Goal: Task Accomplishment & Management: Complete application form

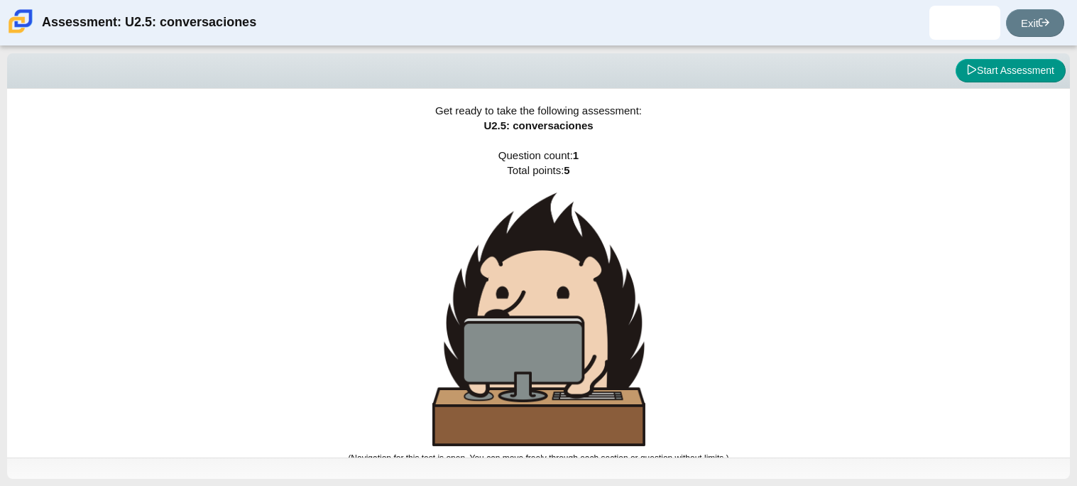
scroll to position [8, 0]
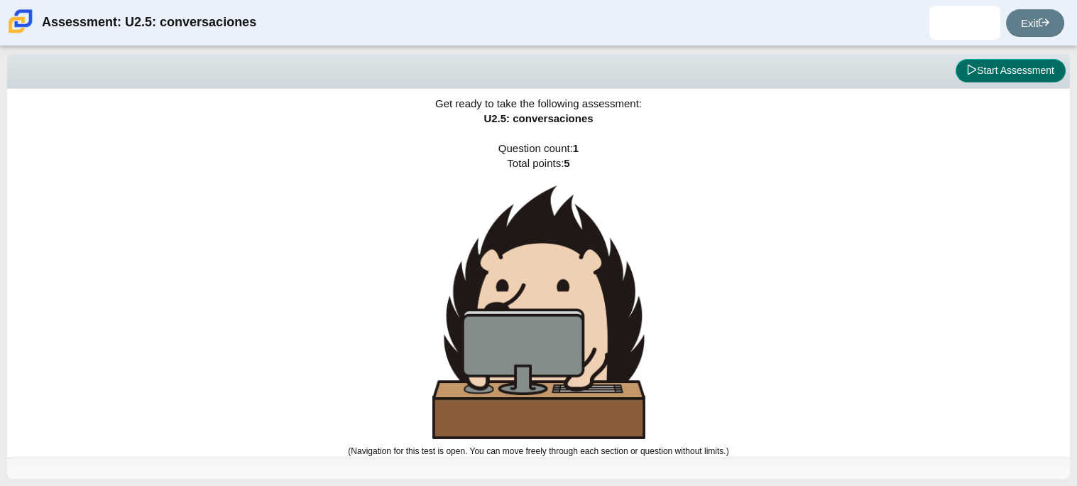
click at [986, 73] on button "Start Assessment" at bounding box center [1011, 71] width 110 height 24
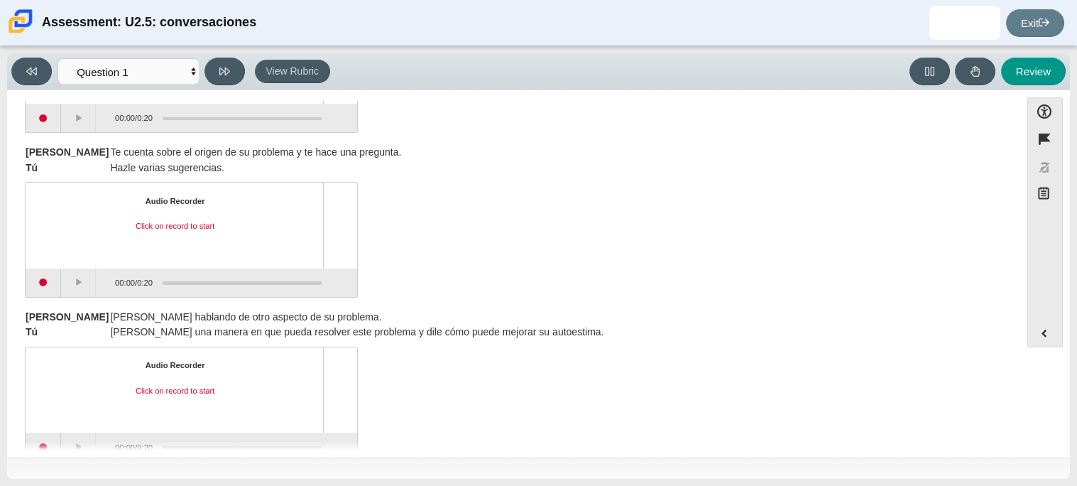
scroll to position [362, 0]
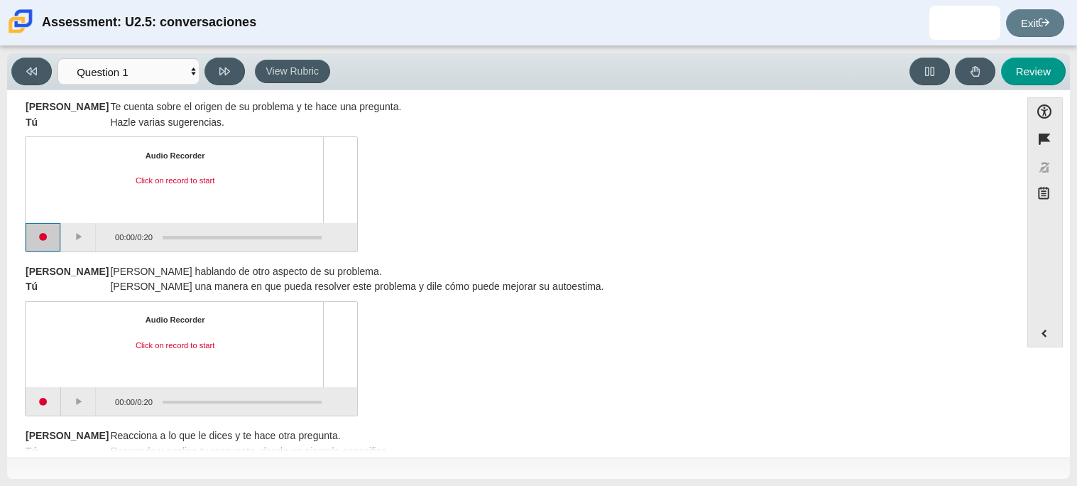
click at [51, 233] on button "Start recording" at bounding box center [44, 237] width 36 height 28
click at [38, 227] on button "Stop recording" at bounding box center [44, 237] width 36 height 28
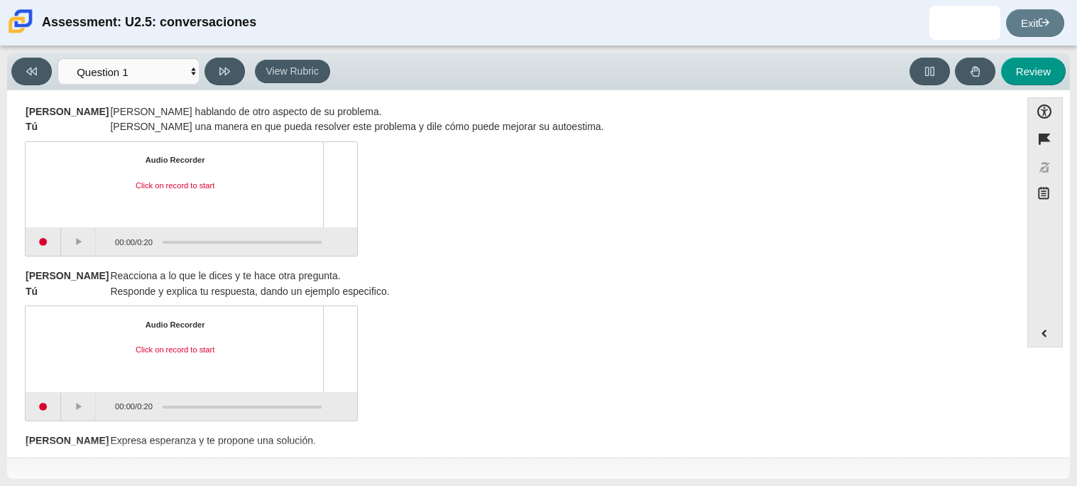
scroll to position [520, 0]
click at [31, 240] on button "Start recording" at bounding box center [44, 243] width 36 height 28
click at [31, 240] on button "Stop recording" at bounding box center [44, 243] width 36 height 28
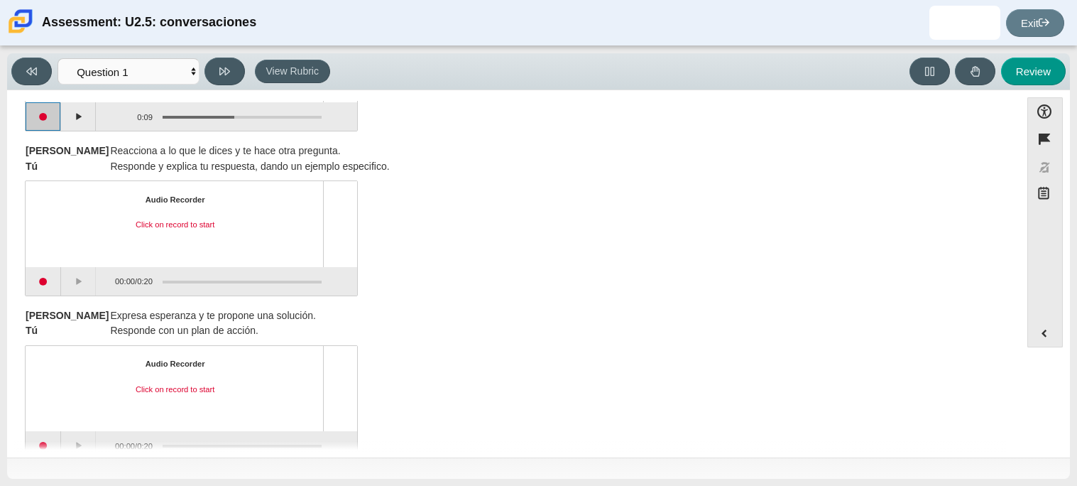
scroll to position [674, 0]
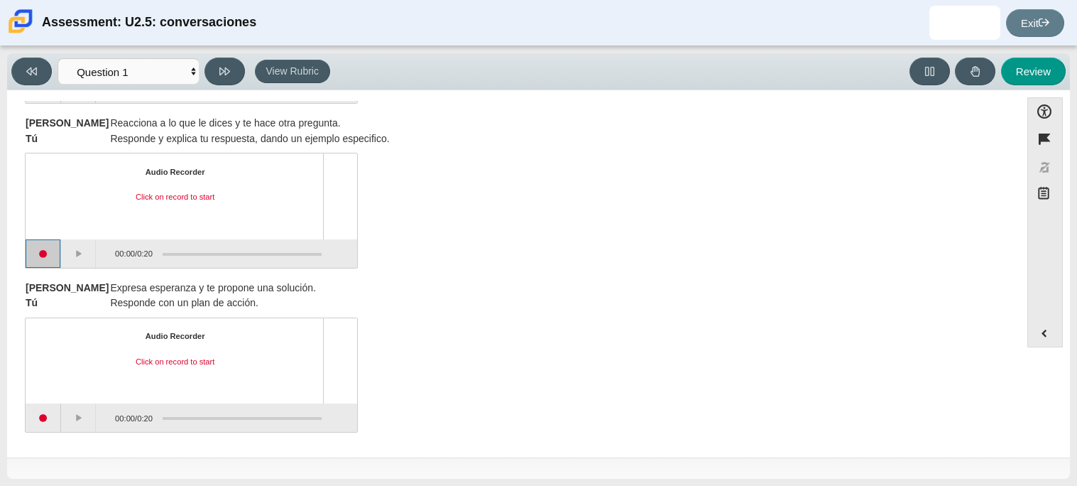
click at [33, 263] on button "Start recording" at bounding box center [44, 253] width 36 height 28
click at [33, 263] on button "Stop recording" at bounding box center [44, 253] width 36 height 28
click at [45, 423] on button "Start recording" at bounding box center [44, 417] width 36 height 28
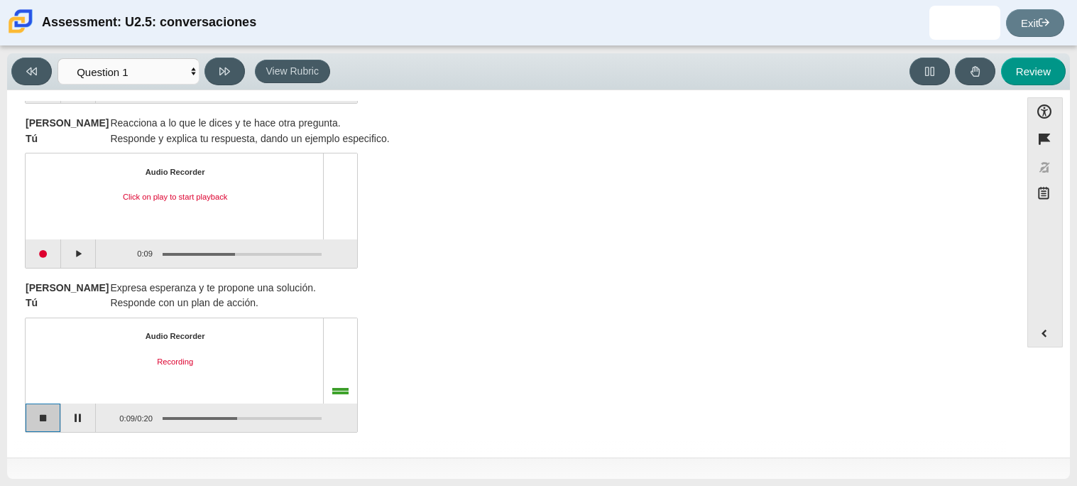
click at [45, 423] on button "Stop recording" at bounding box center [44, 417] width 36 height 28
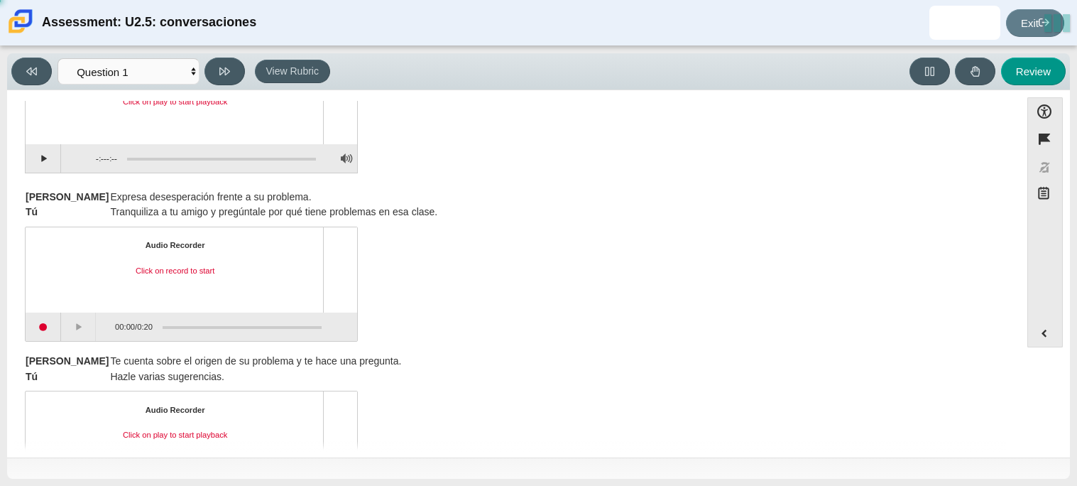
scroll to position [134, 0]
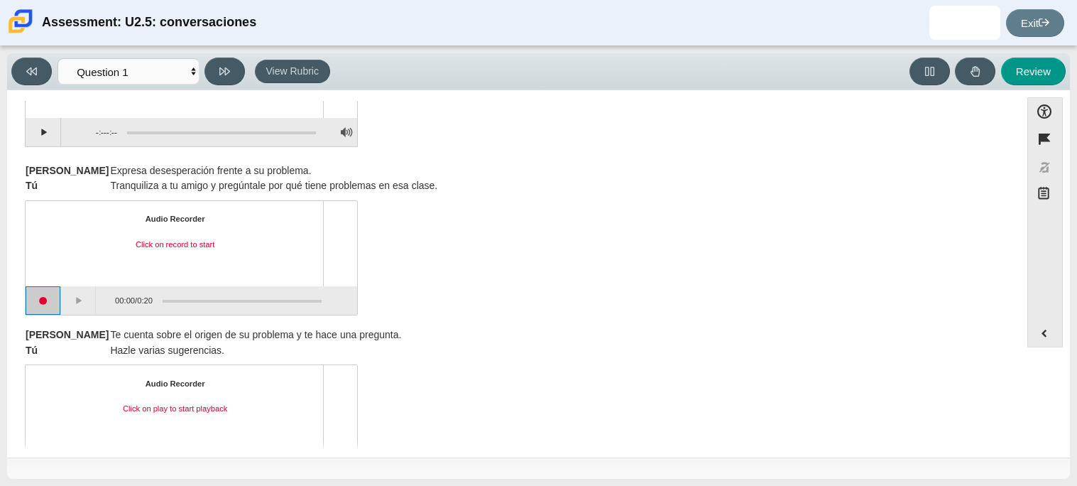
click at [40, 308] on button "Start recording" at bounding box center [44, 300] width 36 height 28
click at [40, 308] on button "Stop recording" at bounding box center [44, 300] width 36 height 28
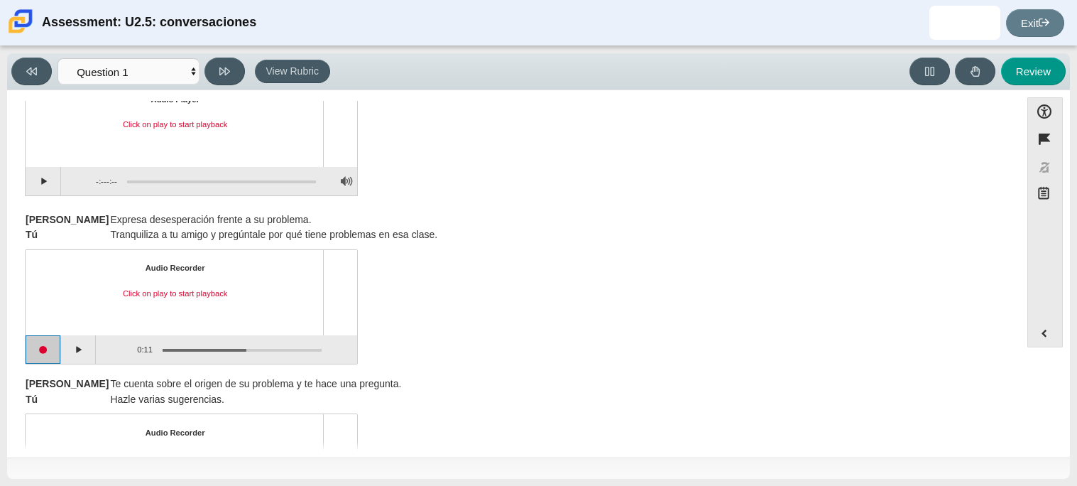
scroll to position [0, 0]
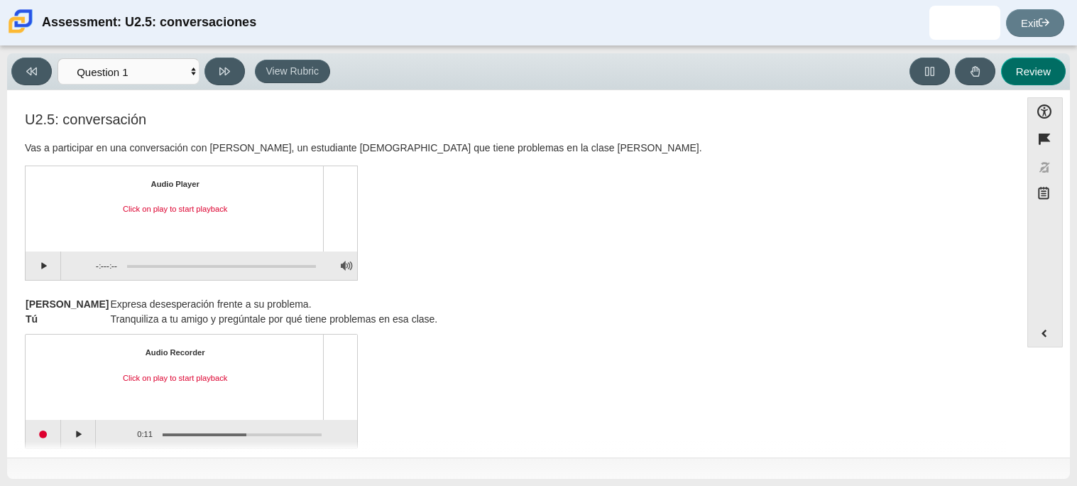
click at [1026, 74] on button "Review" at bounding box center [1033, 72] width 65 height 28
select select "review"
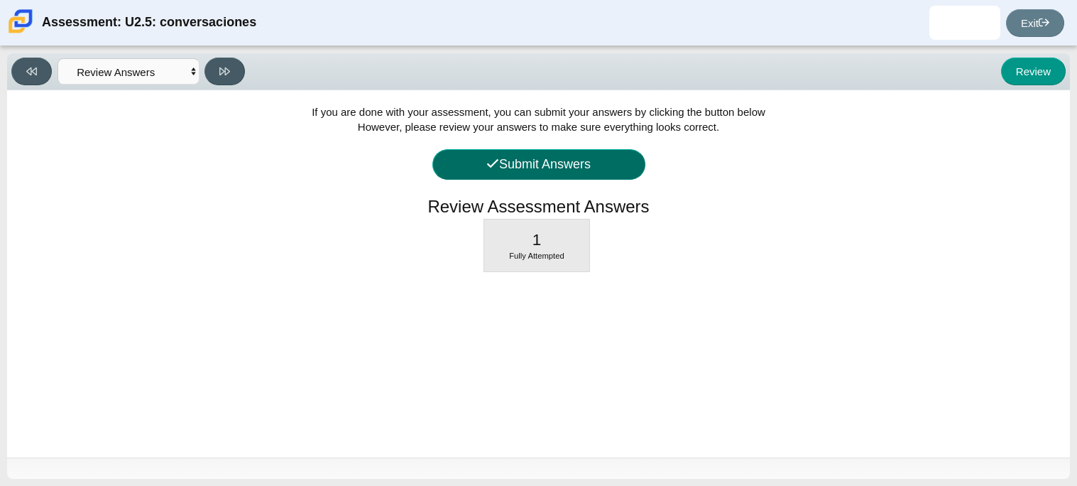
click at [555, 157] on button "Submit Answers" at bounding box center [539, 164] width 213 height 31
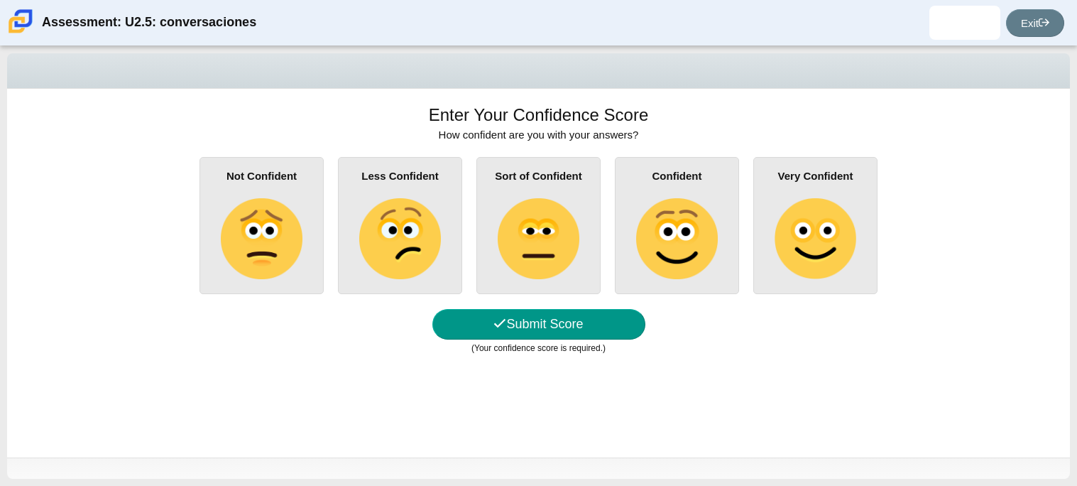
click at [413, 212] on img at bounding box center [399, 238] width 81 height 81
click at [0, 0] on input "Less Confident" at bounding box center [0, 0] width 0 height 0
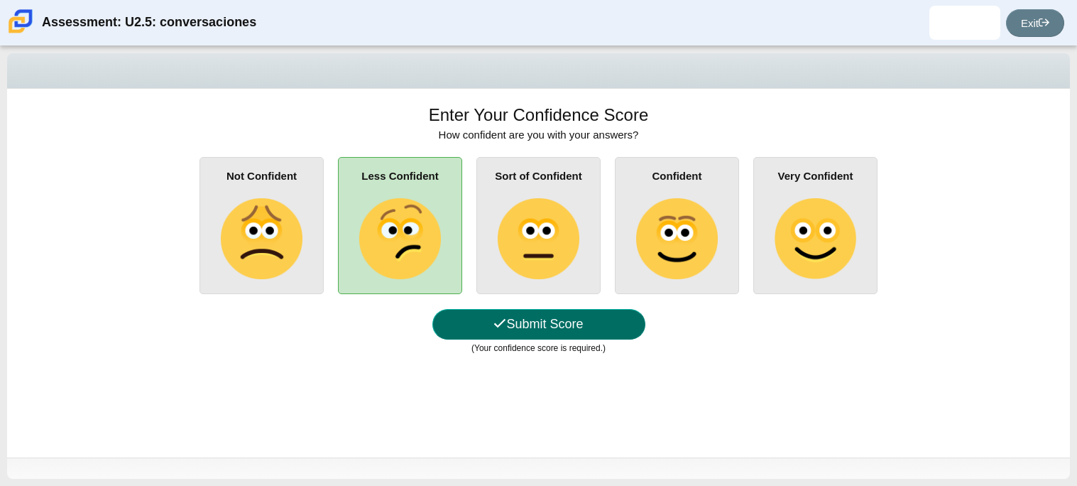
click at [499, 315] on button "Submit Score" at bounding box center [539, 324] width 213 height 31
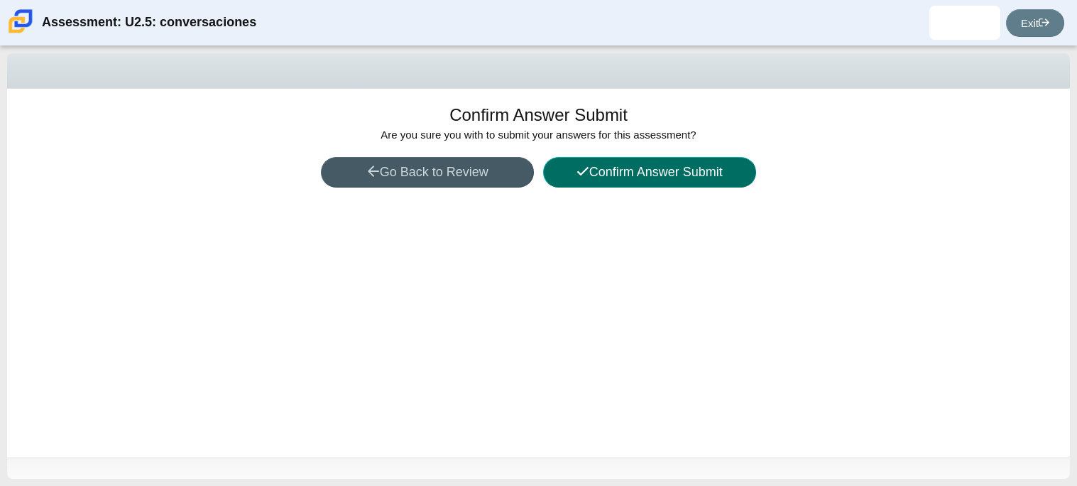
click at [642, 157] on button "Confirm Answer Submit" at bounding box center [649, 172] width 213 height 31
